Goal: Transaction & Acquisition: Purchase product/service

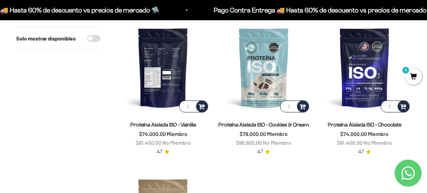
scroll to position [78, 0]
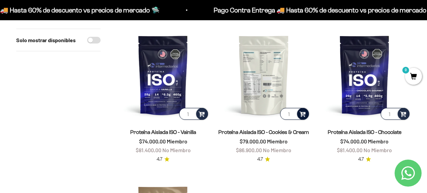
click at [303, 114] on span at bounding box center [303, 114] width 6 height 8
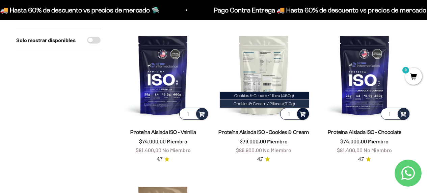
click at [271, 105] on span "Cookies & Cream / 2 libras (910g)" at bounding box center [264, 103] width 61 height 5
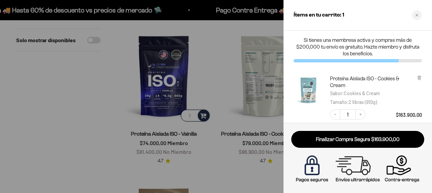
click at [215, 134] on div at bounding box center [216, 96] width 432 height 193
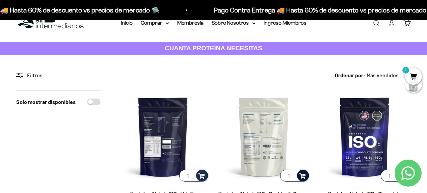
scroll to position [0, 0]
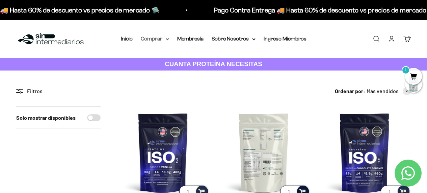
click at [164, 40] on summary "Comprar" at bounding box center [155, 38] width 28 height 9
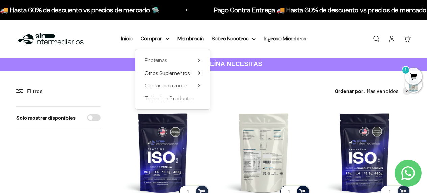
click at [185, 72] on span "Otros Suplementos" at bounding box center [167, 73] width 45 height 6
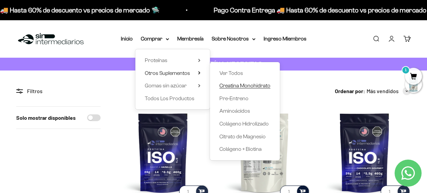
click at [239, 87] on span "Creatina Monohidrato" at bounding box center [245, 86] width 51 height 6
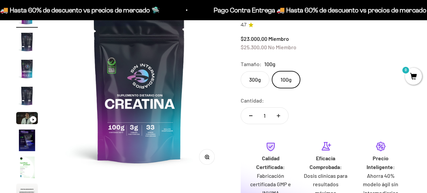
click at [258, 81] on label "300g" at bounding box center [255, 79] width 29 height 17
click at [241, 71] on input "300g" at bounding box center [240, 71] width 0 height 0
radio input "true"
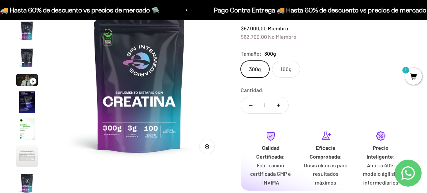
click at [279, 107] on icon "Aumentar cantidad" at bounding box center [278, 105] width 3 height 3
click at [252, 105] on icon "Reducir cantidad" at bounding box center [250, 105] width 3 height 1
type input "1"
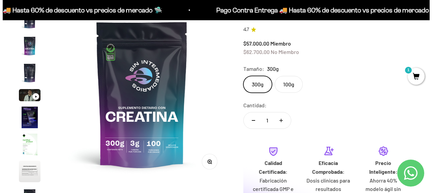
scroll to position [131, 0]
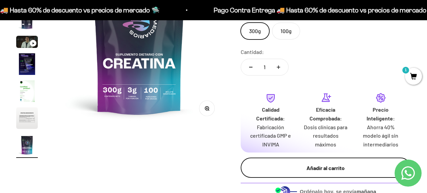
click at [330, 172] on button "Añadir al carrito" at bounding box center [326, 168] width 170 height 20
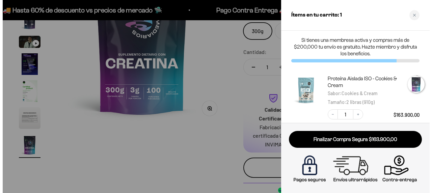
scroll to position [0, 1418]
